Goal: Check status

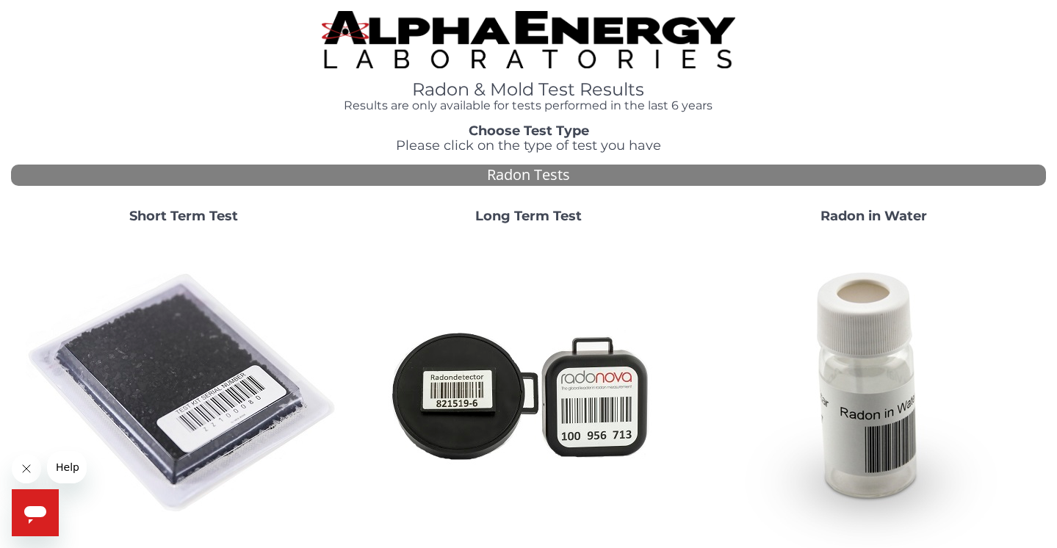
click at [477, 81] on h1 "Radon & Mold Test Results" at bounding box center [529, 89] width 414 height 19
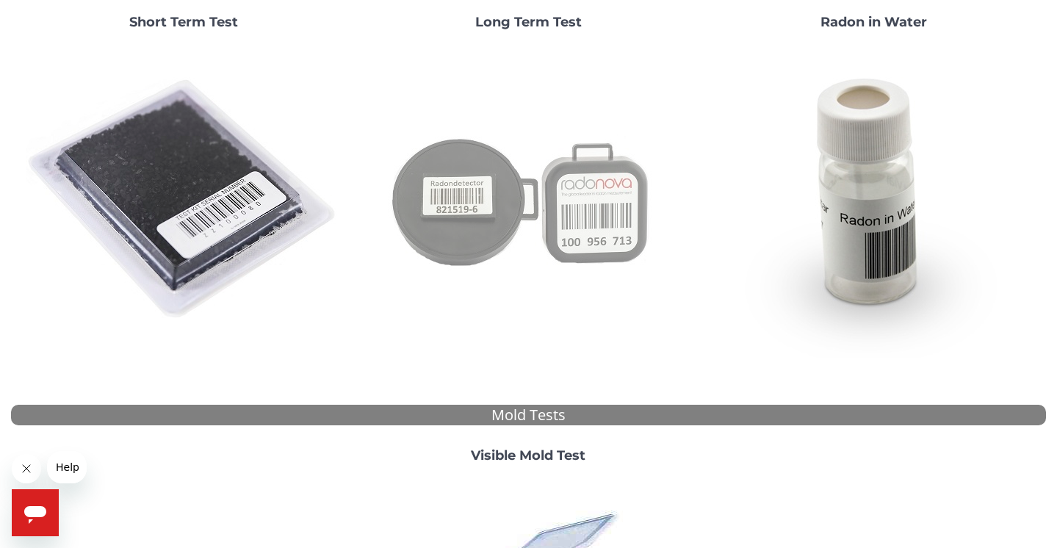
scroll to position [199, 0]
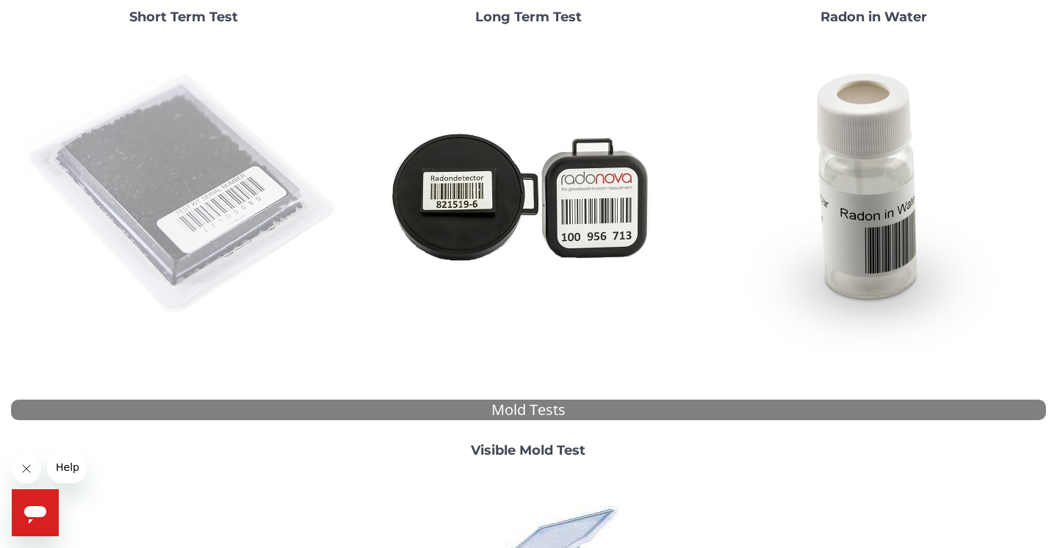
click at [229, 197] on img at bounding box center [184, 195] width 316 height 316
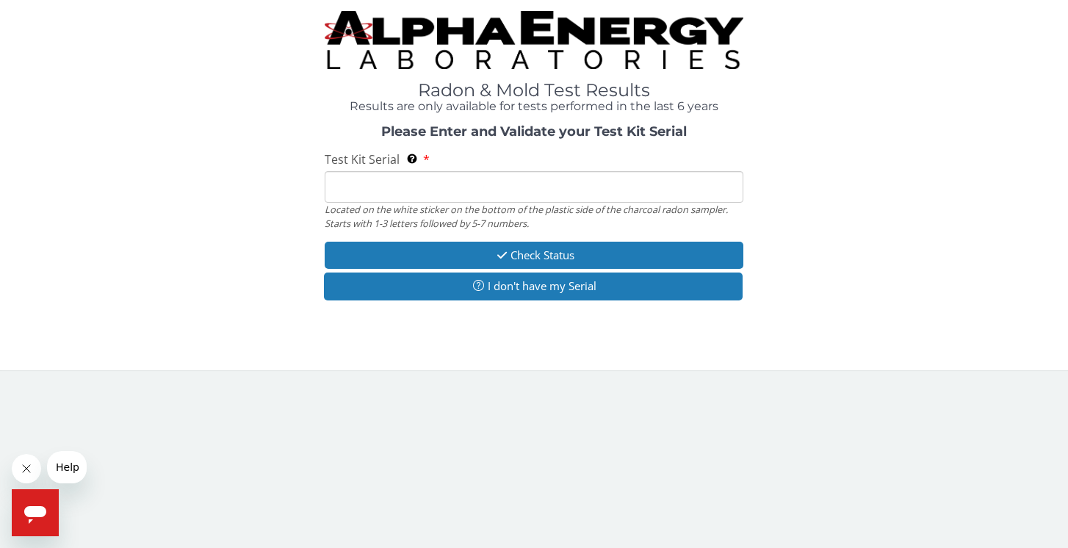
click at [351, 179] on input "Test Kit Serial Located on the white sticker on the bottom of the plastic side …" at bounding box center [534, 187] width 419 height 32
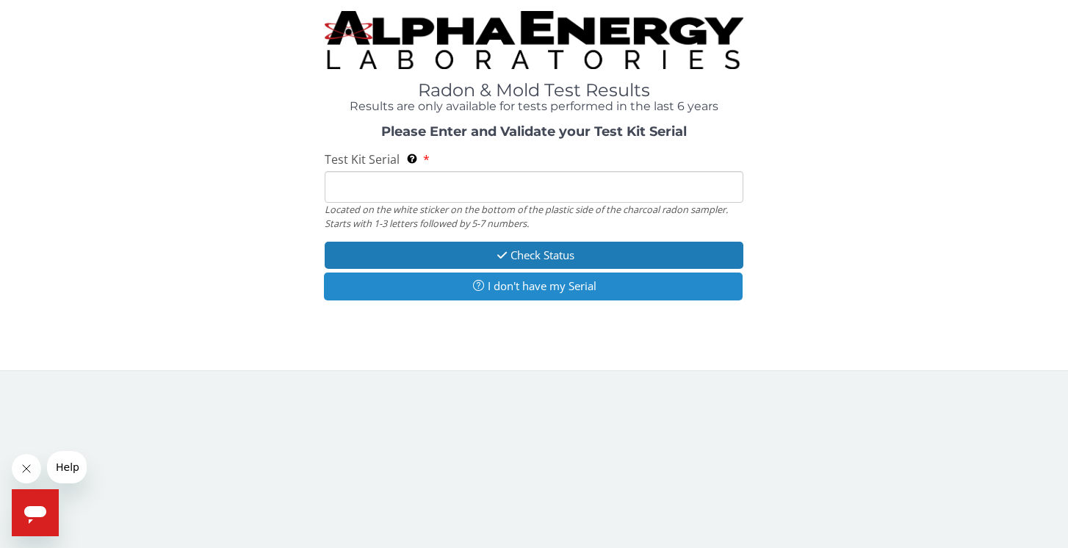
click at [438, 274] on button "I don't have my Serial" at bounding box center [533, 285] width 419 height 27
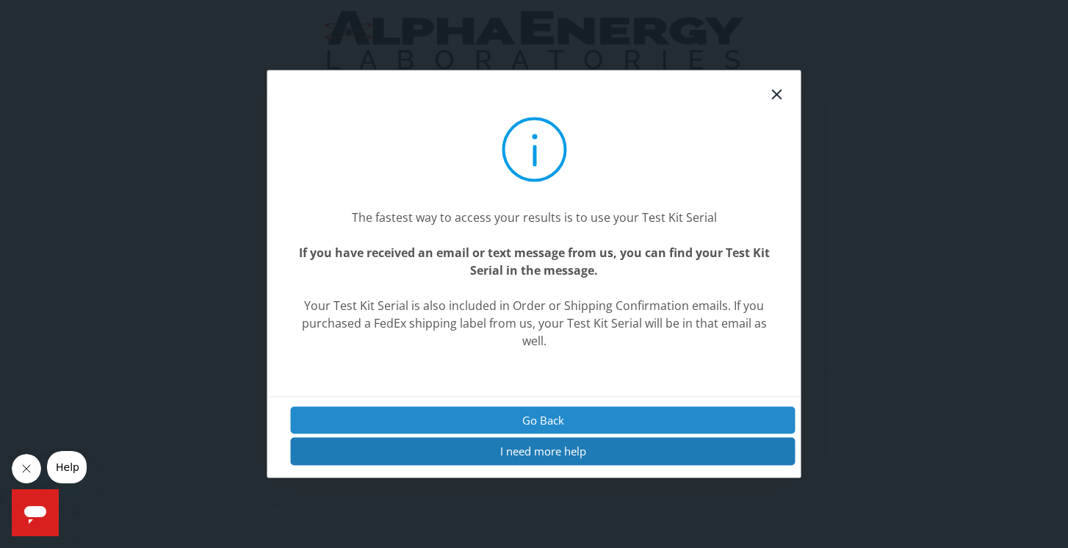
click at [414, 421] on button "Go Back" at bounding box center [543, 420] width 505 height 27
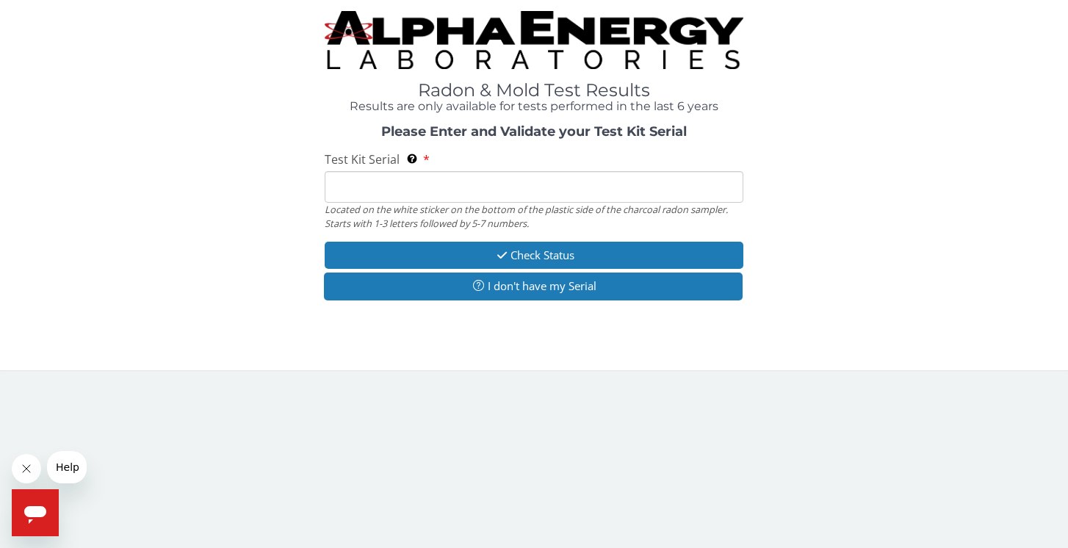
click at [369, 184] on input "Test Kit Serial Located on the white sticker on the bottom of the plastic side …" at bounding box center [534, 187] width 419 height 32
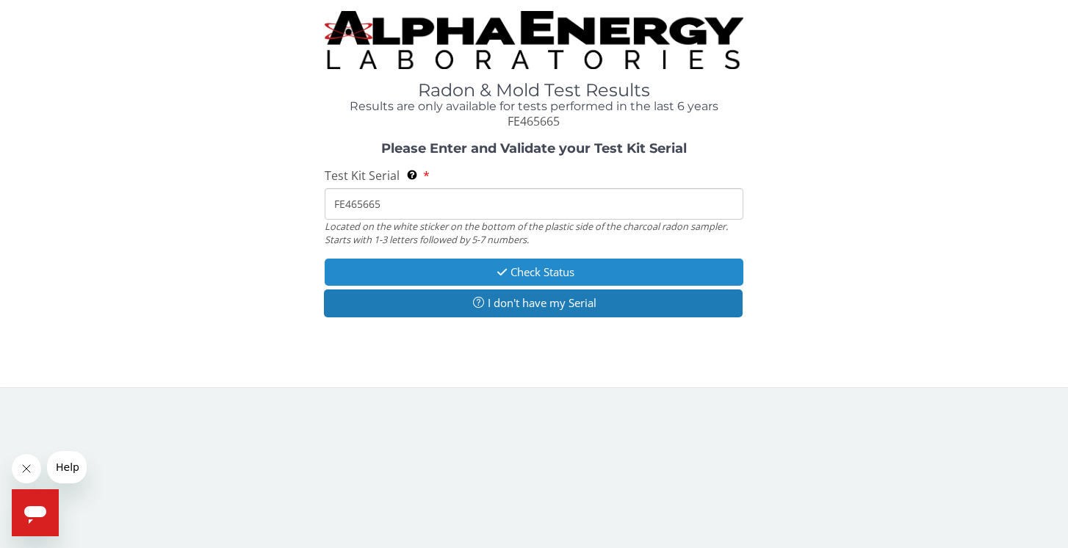
type input "FE465665"
click at [484, 275] on button "Check Status" at bounding box center [534, 272] width 419 height 27
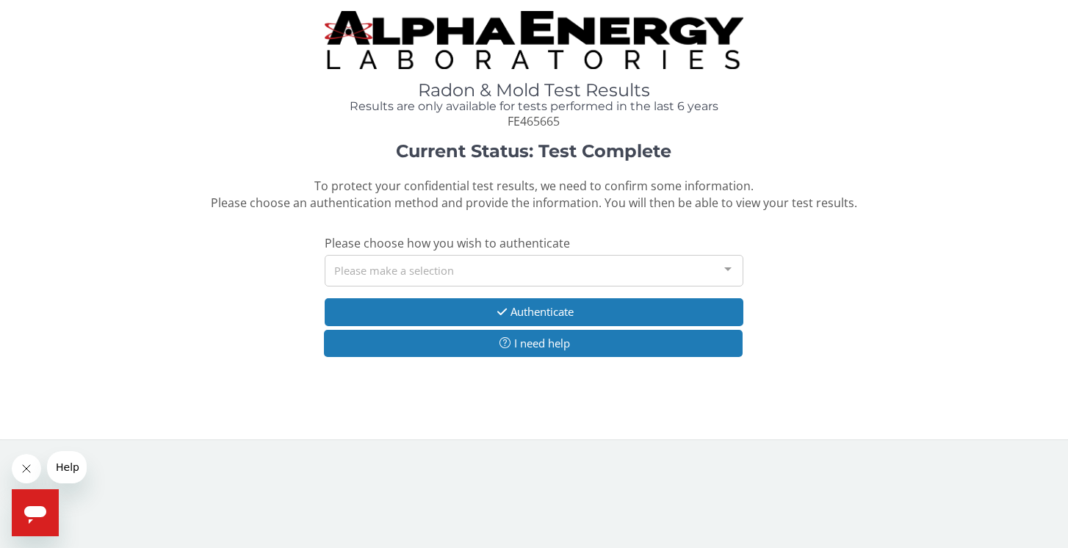
click at [422, 271] on div "Please make a selection" at bounding box center [534, 271] width 419 height 32
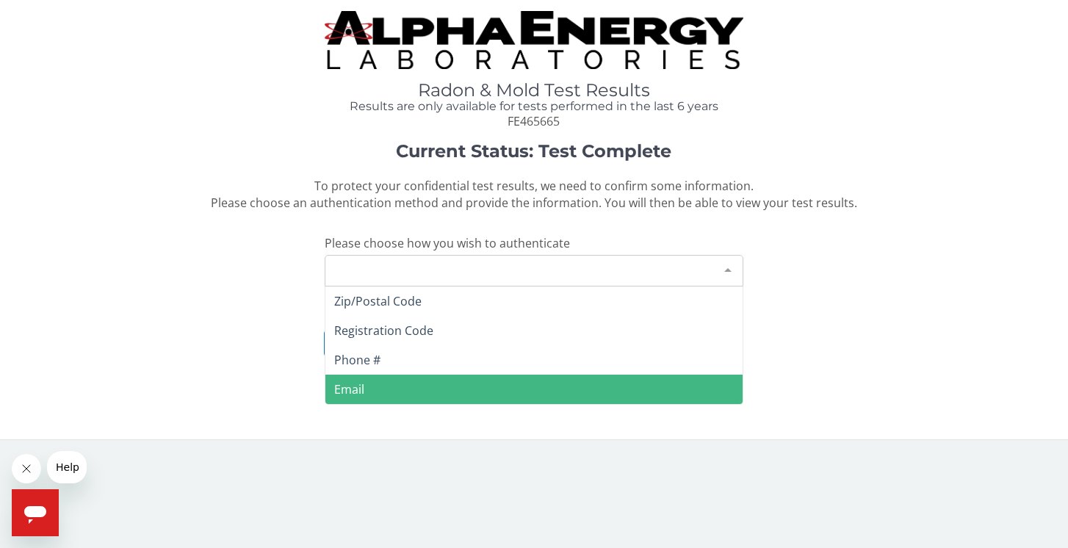
click at [378, 383] on span "Email" at bounding box center [533, 389] width 417 height 29
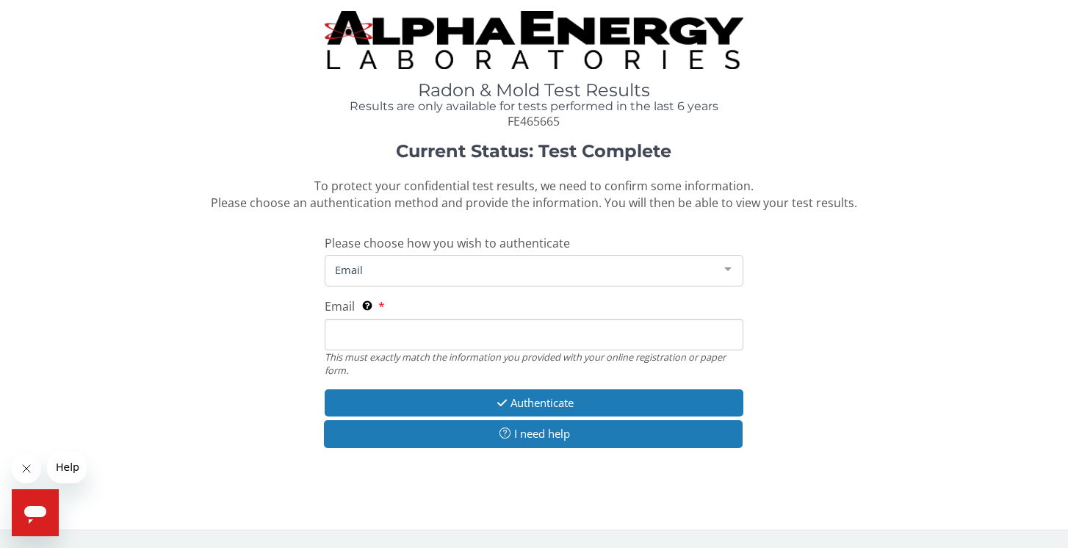
click at [382, 324] on input "Email This must exactly match the information you provided with your online reg…" at bounding box center [534, 335] width 419 height 32
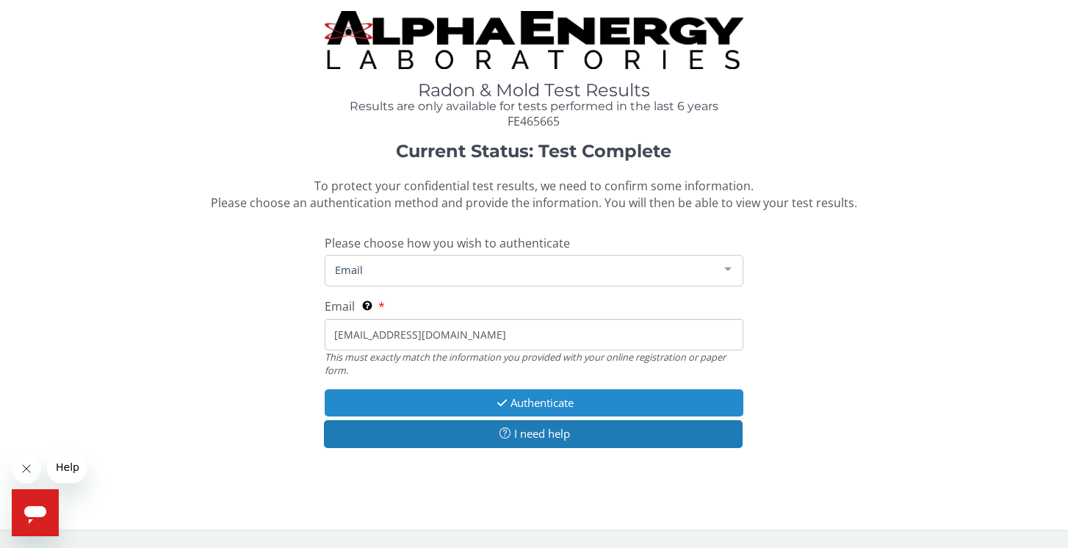
type input "[EMAIL_ADDRESS][DOMAIN_NAME]"
click at [452, 402] on button "Authenticate" at bounding box center [534, 402] width 419 height 27
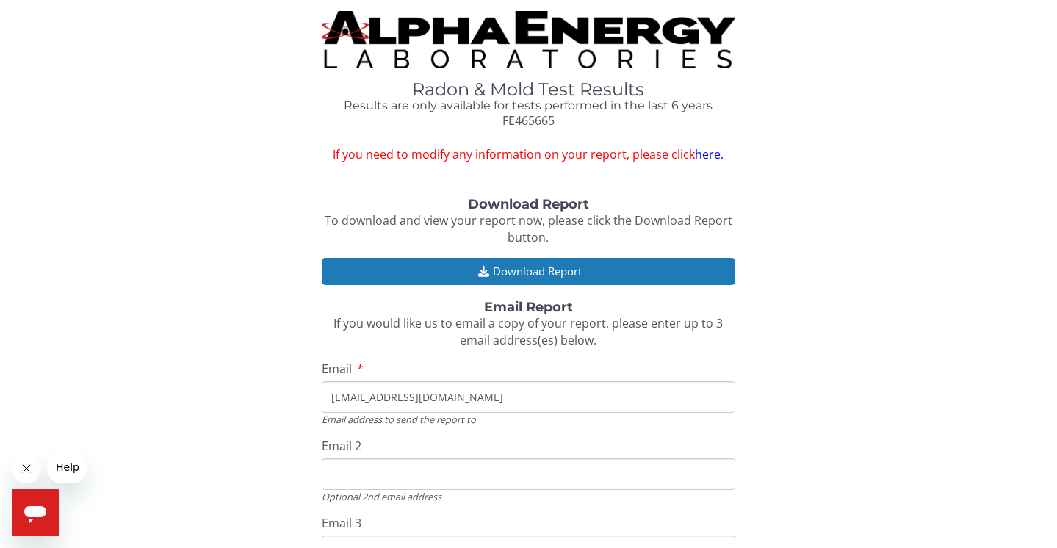
type input "[EMAIL_ADDRESS][DOMAIN_NAME]"
click at [886, 430] on div "Download Report To download and view your report now, please click the Download…" at bounding box center [528, 416] width 1035 height 437
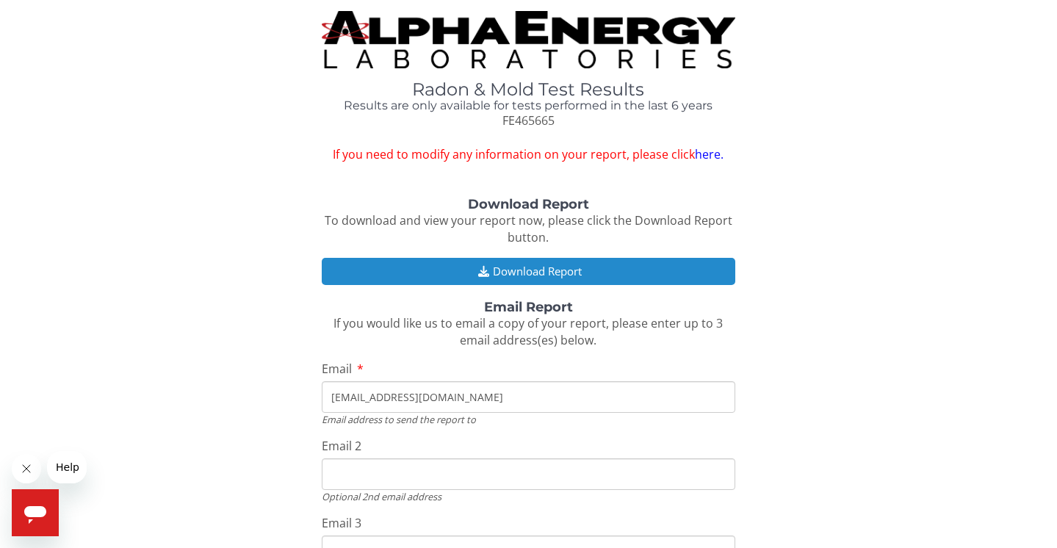
click at [540, 267] on button "Download Report" at bounding box center [529, 271] width 414 height 27
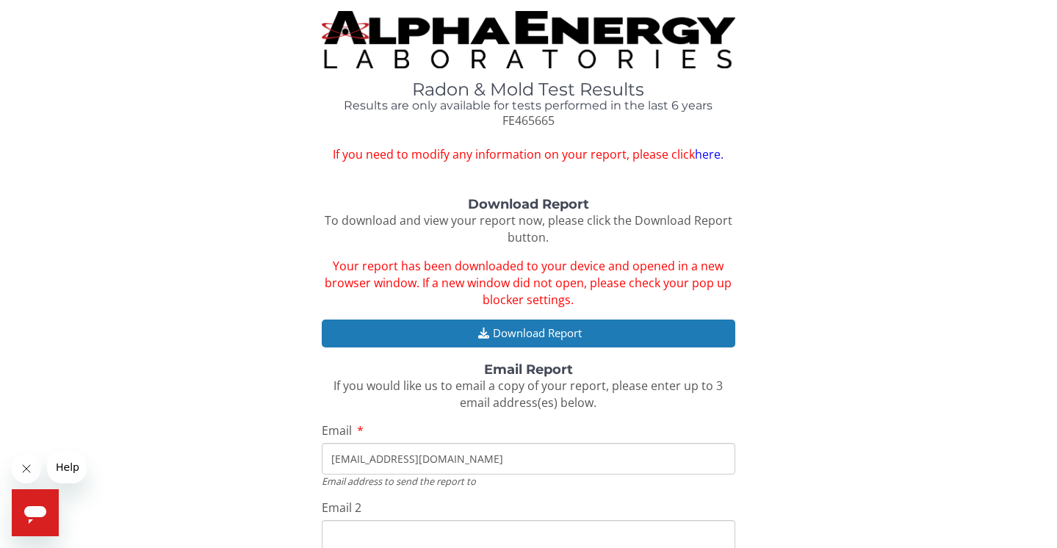
click at [907, 435] on div "Download Report To download and view your report now, please click the Download…" at bounding box center [528, 447] width 1035 height 499
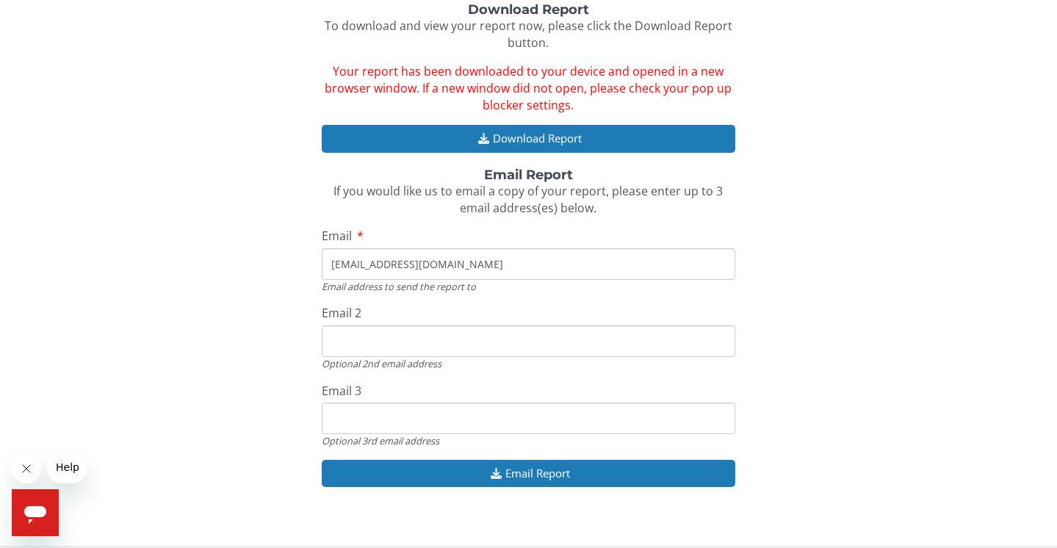
scroll to position [196, 0]
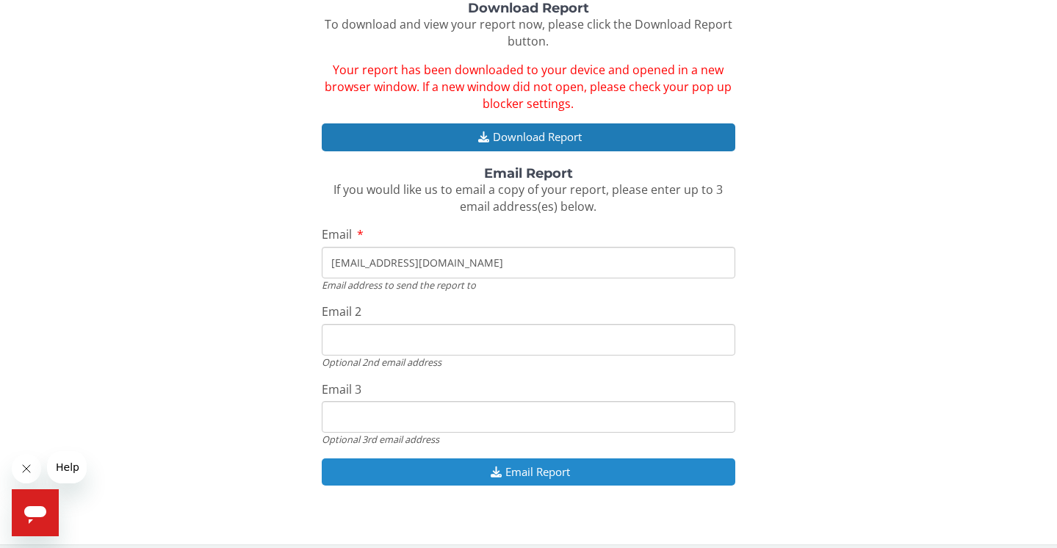
click at [560, 466] on button "Email Report" at bounding box center [529, 471] width 414 height 27
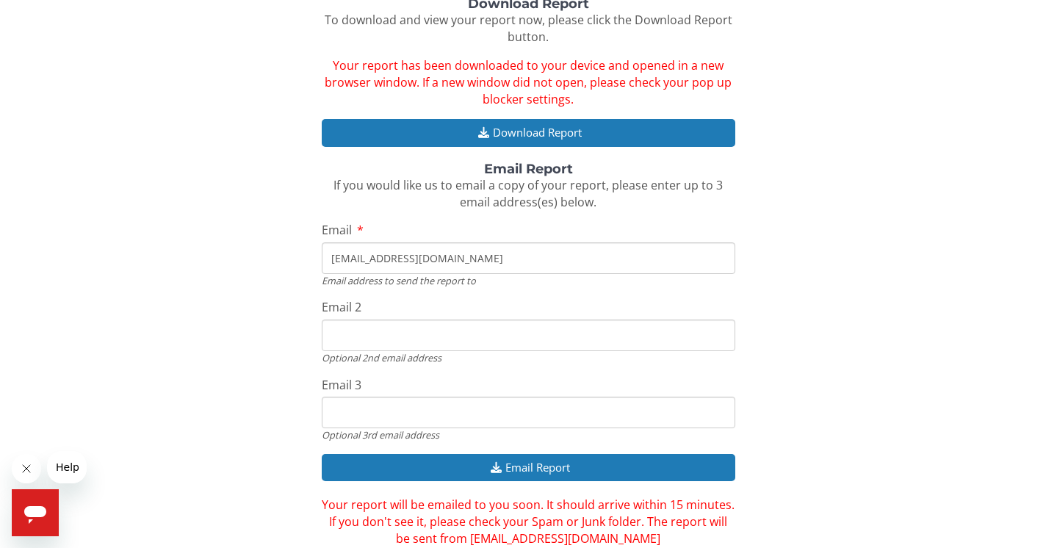
scroll to position [203, 0]
